Goal: Navigation & Orientation: Find specific page/section

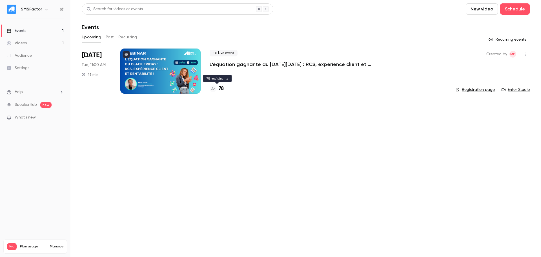
click at [222, 89] on h4 "78" at bounding box center [220, 89] width 5 height 8
